Goal: Information Seeking & Learning: Learn about a topic

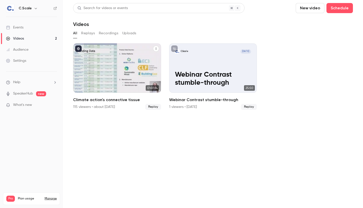
click at [97, 68] on div "Climate action's connective tissue" at bounding box center [117, 67] width 88 height 49
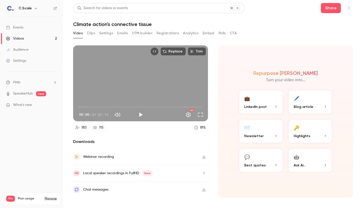
click at [204, 155] on icon "button" at bounding box center [203, 156] width 3 height 3
click at [91, 31] on button "Clips" at bounding box center [91, 33] width 8 height 8
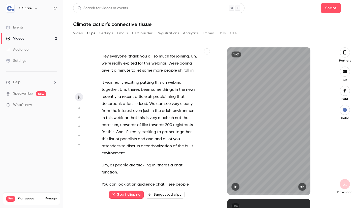
click at [108, 32] on button "Settings" at bounding box center [106, 33] width 14 height 8
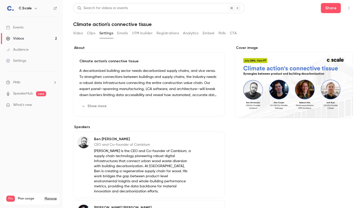
click at [124, 33] on button "Emails" at bounding box center [122, 33] width 11 height 8
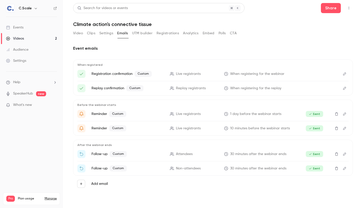
click at [138, 34] on button "UTM builder" at bounding box center [142, 33] width 20 height 8
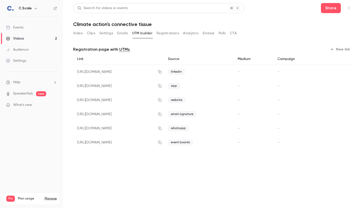
click at [165, 36] on button "Registrations" at bounding box center [167, 33] width 22 height 8
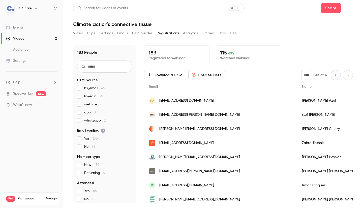
click at [188, 35] on button "Analytics" at bounding box center [191, 33] width 16 height 8
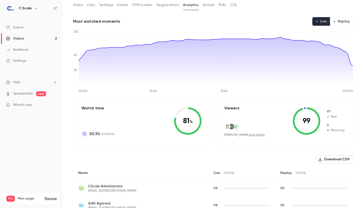
scroll to position [47, 0]
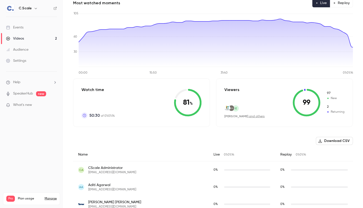
click at [322, 142] on icon "button" at bounding box center [320, 141] width 4 height 4
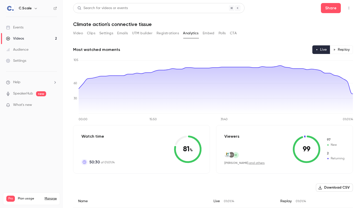
scroll to position [0, 0]
click at [338, 49] on button "Replay" at bounding box center [341, 49] width 23 height 9
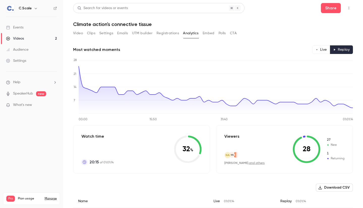
click at [319, 50] on button "Live" at bounding box center [321, 49] width 18 height 9
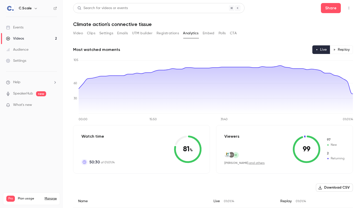
type button "live"
click at [336, 50] on button "Replay" at bounding box center [341, 49] width 23 height 9
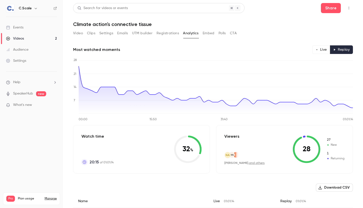
type button "replay"
click at [173, 32] on button "Registrations" at bounding box center [167, 33] width 22 height 8
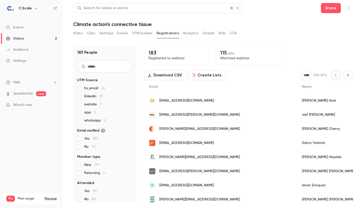
click at [177, 76] on button "Download CSV" at bounding box center [165, 75] width 42 height 10
click at [224, 33] on button "Polls" at bounding box center [221, 33] width 7 height 8
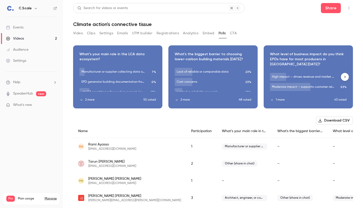
click at [95, 100] on button "2 more" at bounding box center [111, 99] width 64 height 5
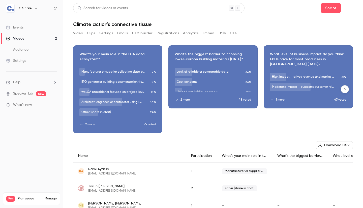
click at [118, 83] on button "button" at bounding box center [118, 86] width 8 height 8
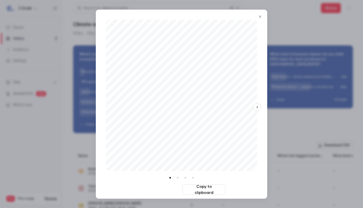
click at [168, 188] on button "Download image" at bounding box center [158, 189] width 43 height 10
click at [260, 18] on icon "Close" at bounding box center [260, 17] width 6 height 4
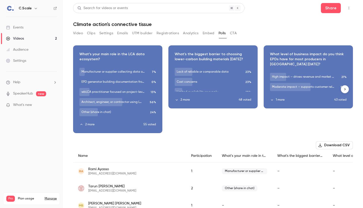
click at [186, 99] on button "2 more" at bounding box center [207, 99] width 64 height 5
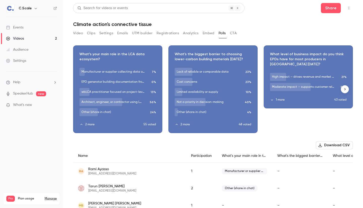
click at [214, 85] on icon "button" at bounding box center [213, 86] width 4 height 4
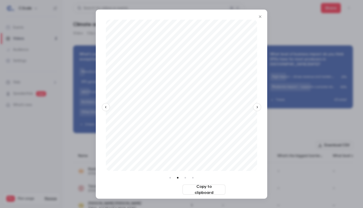
click at [173, 187] on button "Download image" at bounding box center [158, 189] width 43 height 10
click at [297, 87] on div at bounding box center [181, 104] width 363 height 208
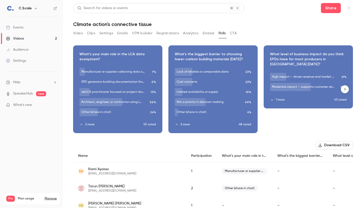
click at [296, 93] on div "Download image" at bounding box center [308, 77] width 89 height 62
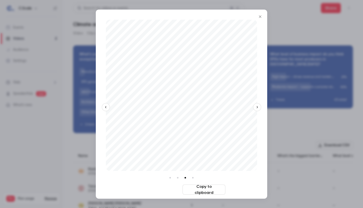
click at [168, 188] on button "Download image" at bounding box center [158, 189] width 43 height 10
click at [261, 17] on icon "Close" at bounding box center [260, 17] width 6 height 4
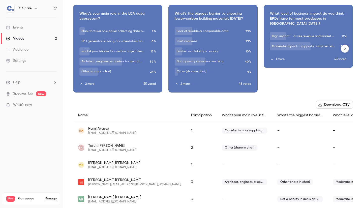
scroll to position [60, 0]
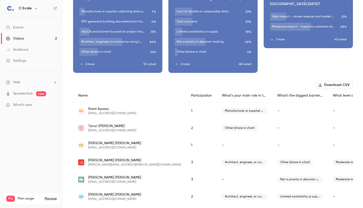
click at [324, 88] on button "Download CSV" at bounding box center [334, 85] width 37 height 8
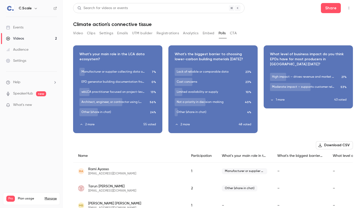
scroll to position [0, 0]
click at [236, 33] on button "CTA" at bounding box center [233, 33] width 7 height 8
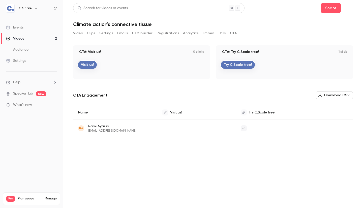
click at [327, 96] on button "Download CSV" at bounding box center [334, 95] width 37 height 8
click at [105, 33] on button "Settings" at bounding box center [106, 33] width 14 height 8
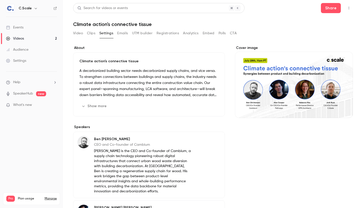
click at [120, 32] on button "Emails" at bounding box center [122, 33] width 11 height 8
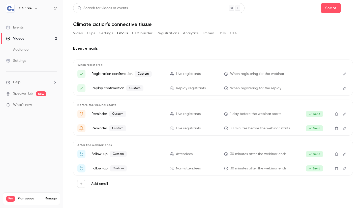
click at [142, 32] on button "UTM builder" at bounding box center [142, 33] width 20 height 8
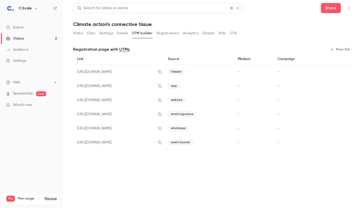
click at [170, 32] on button "Registrations" at bounding box center [167, 33] width 22 height 8
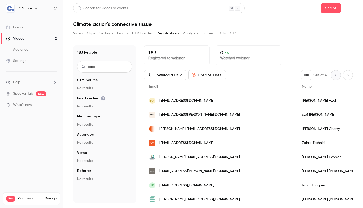
click at [142, 33] on button "UTM builder" at bounding box center [142, 33] width 20 height 8
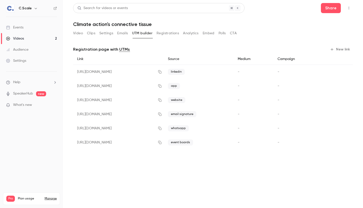
click at [176, 33] on button "Registrations" at bounding box center [167, 33] width 22 height 8
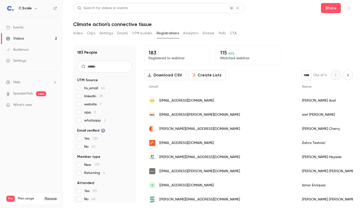
click at [192, 30] on button "Analytics" at bounding box center [191, 33] width 16 height 8
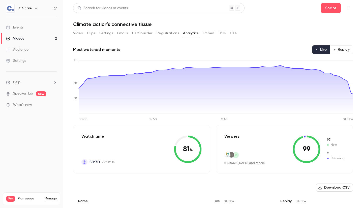
click at [213, 29] on button "Embed" at bounding box center [208, 33] width 12 height 8
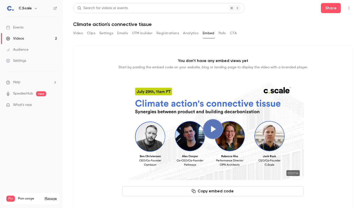
click at [223, 36] on button "Polls" at bounding box center [221, 33] width 7 height 8
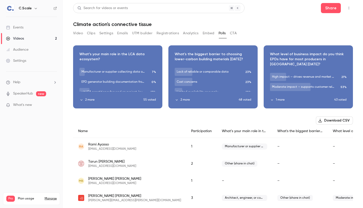
click at [235, 33] on button "CTA" at bounding box center [233, 33] width 7 height 8
